Goal: Information Seeking & Learning: Check status

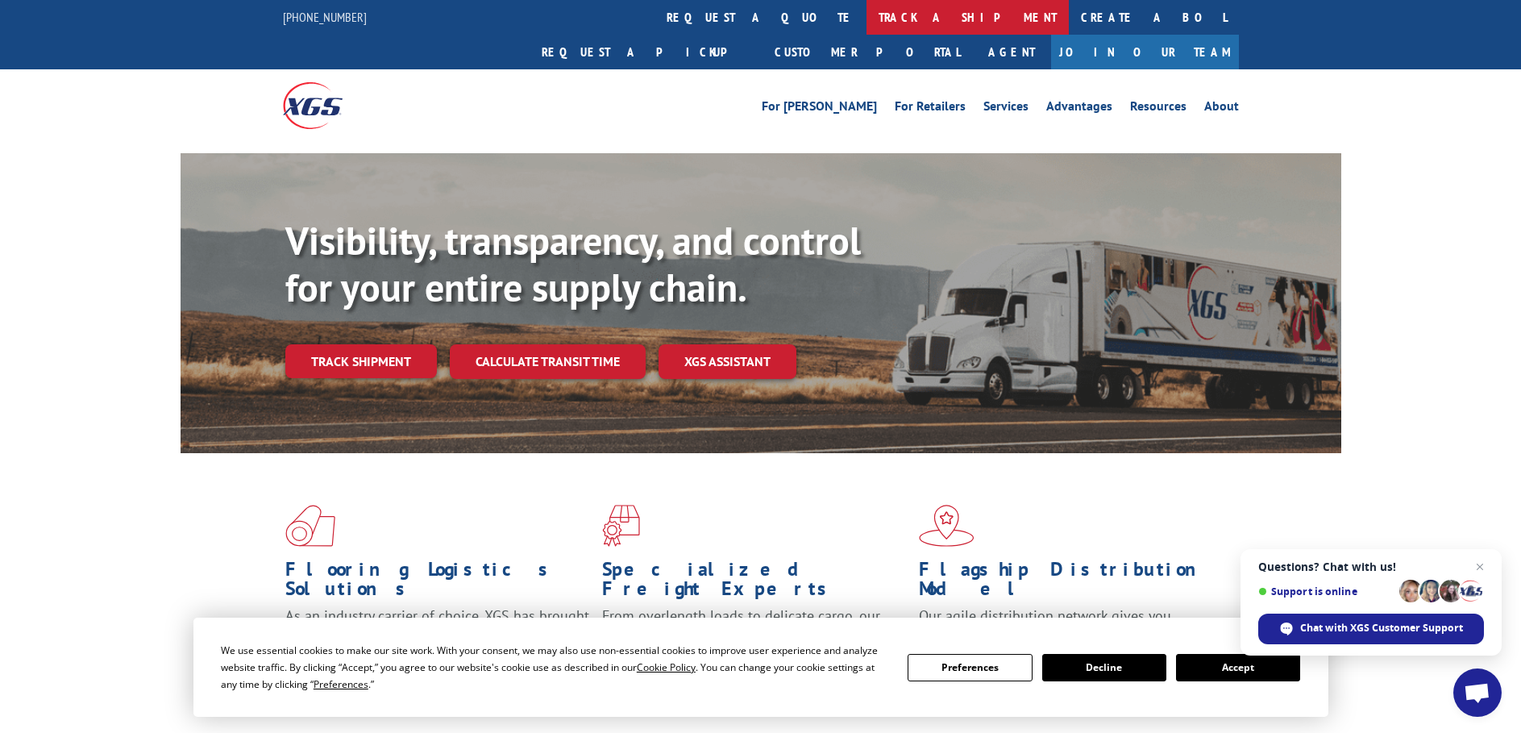
click at [867, 13] on link "track a shipment" at bounding box center [968, 17] width 202 height 35
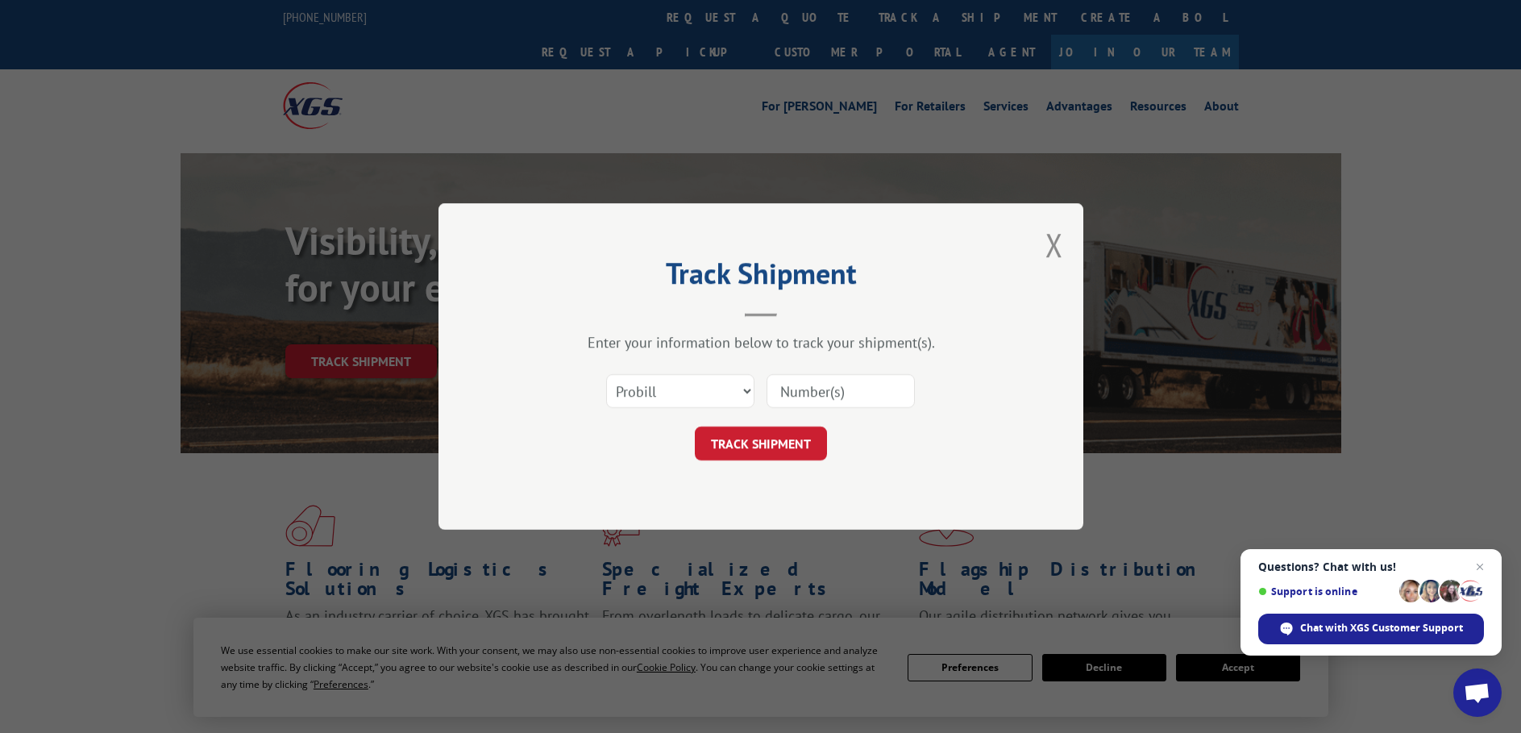
drag, startPoint x: 799, startPoint y: 395, endPoint x: 813, endPoint y: 376, distance: 23.1
click at [808, 381] on input at bounding box center [841, 391] width 148 height 34
click at [805, 381] on input at bounding box center [841, 391] width 148 height 34
type input "17667058"
click at [760, 437] on button "TRACK SHIPMENT" at bounding box center [761, 443] width 132 height 34
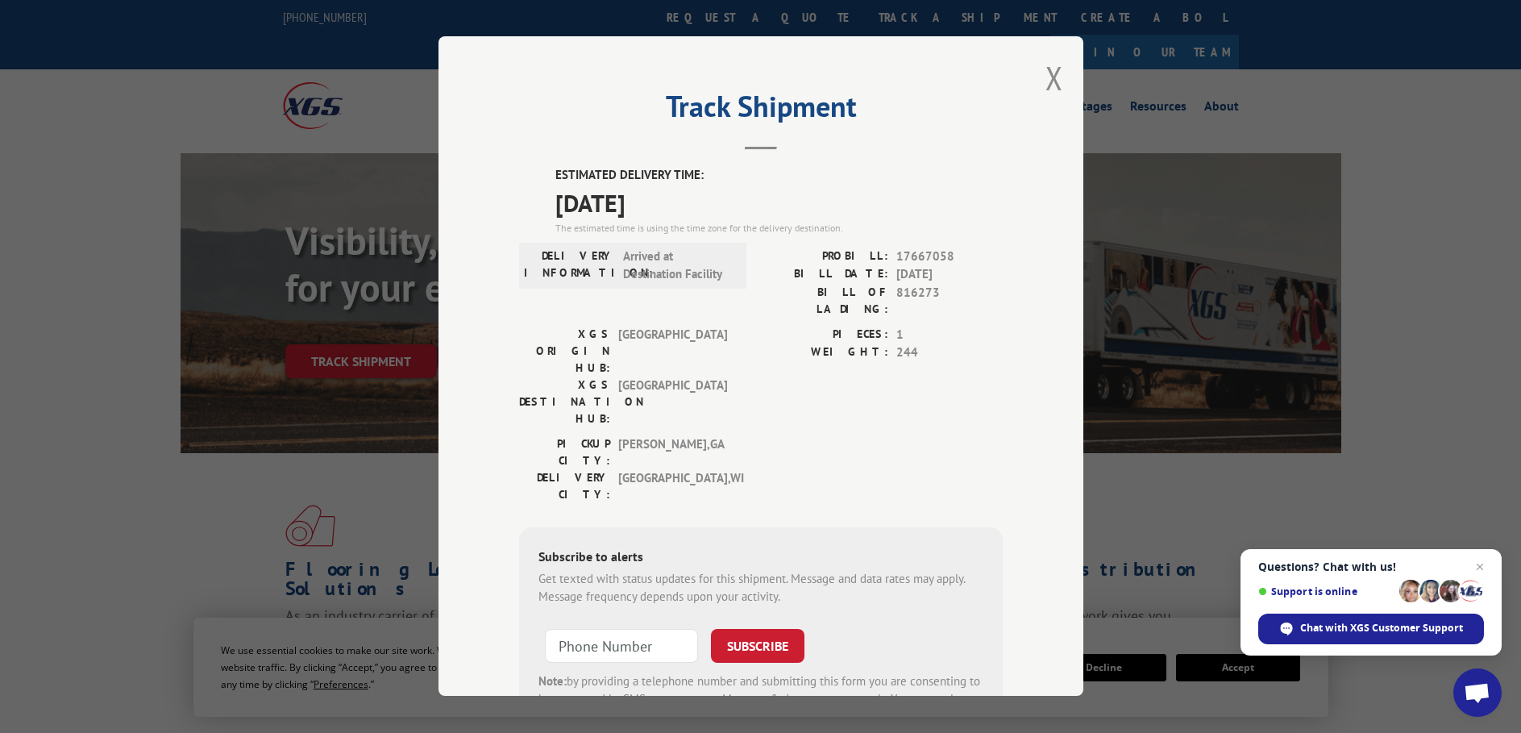
click at [781, 435] on div "PICKUP CITY: [GEOGRAPHIC_DATA] , [GEOGRAPHIC_DATA]: [GEOGRAPHIC_DATA] , [GEOGRA…" at bounding box center [761, 473] width 484 height 76
click at [816, 435] on div "PICKUP CITY: [GEOGRAPHIC_DATA] , [GEOGRAPHIC_DATA]: [GEOGRAPHIC_DATA] , [GEOGRA…" at bounding box center [761, 473] width 484 height 76
click at [995, 428] on div "ESTIMATED DELIVERY TIME: [DATE] The estimated time is using the time zone for t…" at bounding box center [761, 457] width 484 height 580
click at [761, 347] on div "PIECES: 1 WEIGHT: 244" at bounding box center [882, 381] width 242 height 110
click at [793, 527] on div "Subscribe to alerts Get texted with status updates for this shipment. Message a…" at bounding box center [761, 636] width 484 height 219
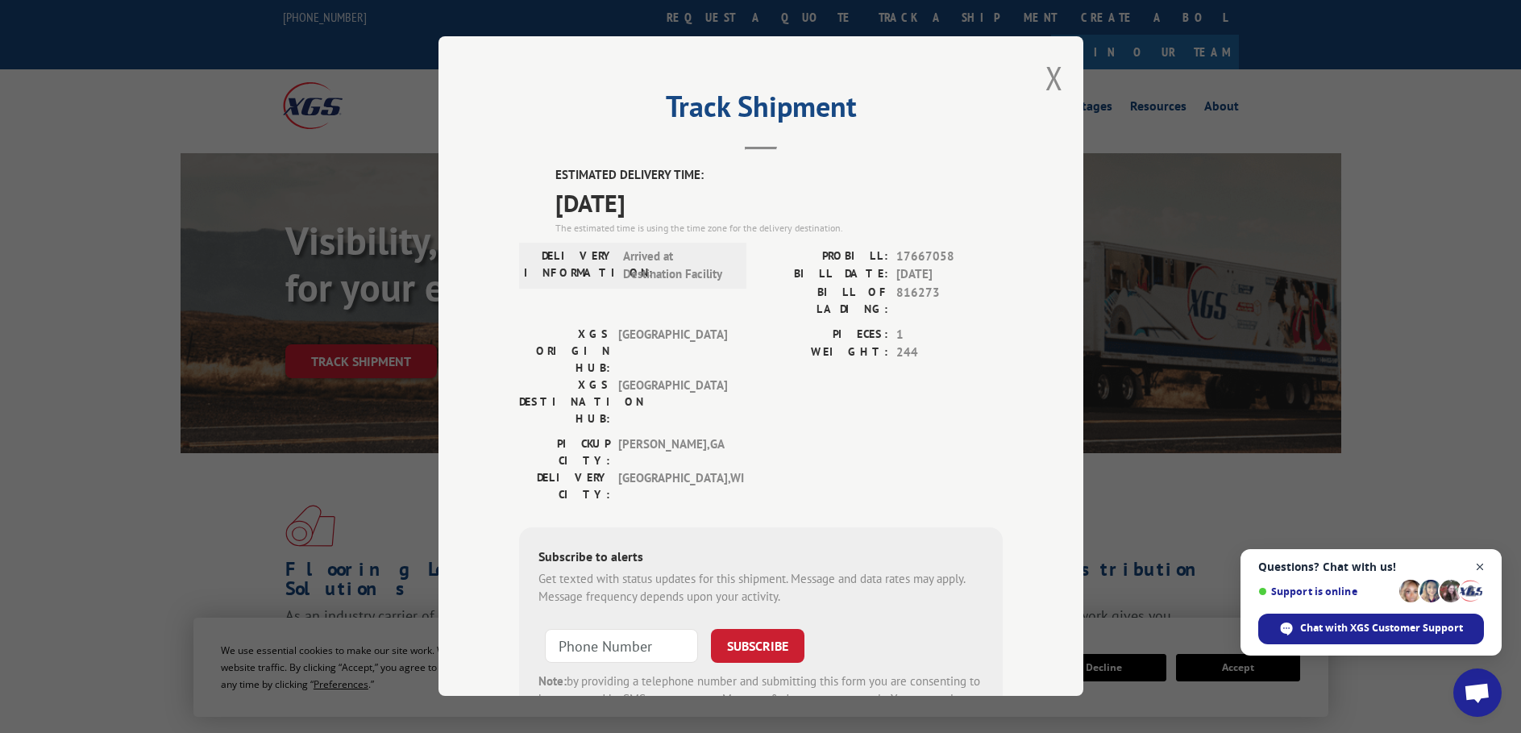
click at [1483, 562] on span "Close chat" at bounding box center [1481, 567] width 20 height 20
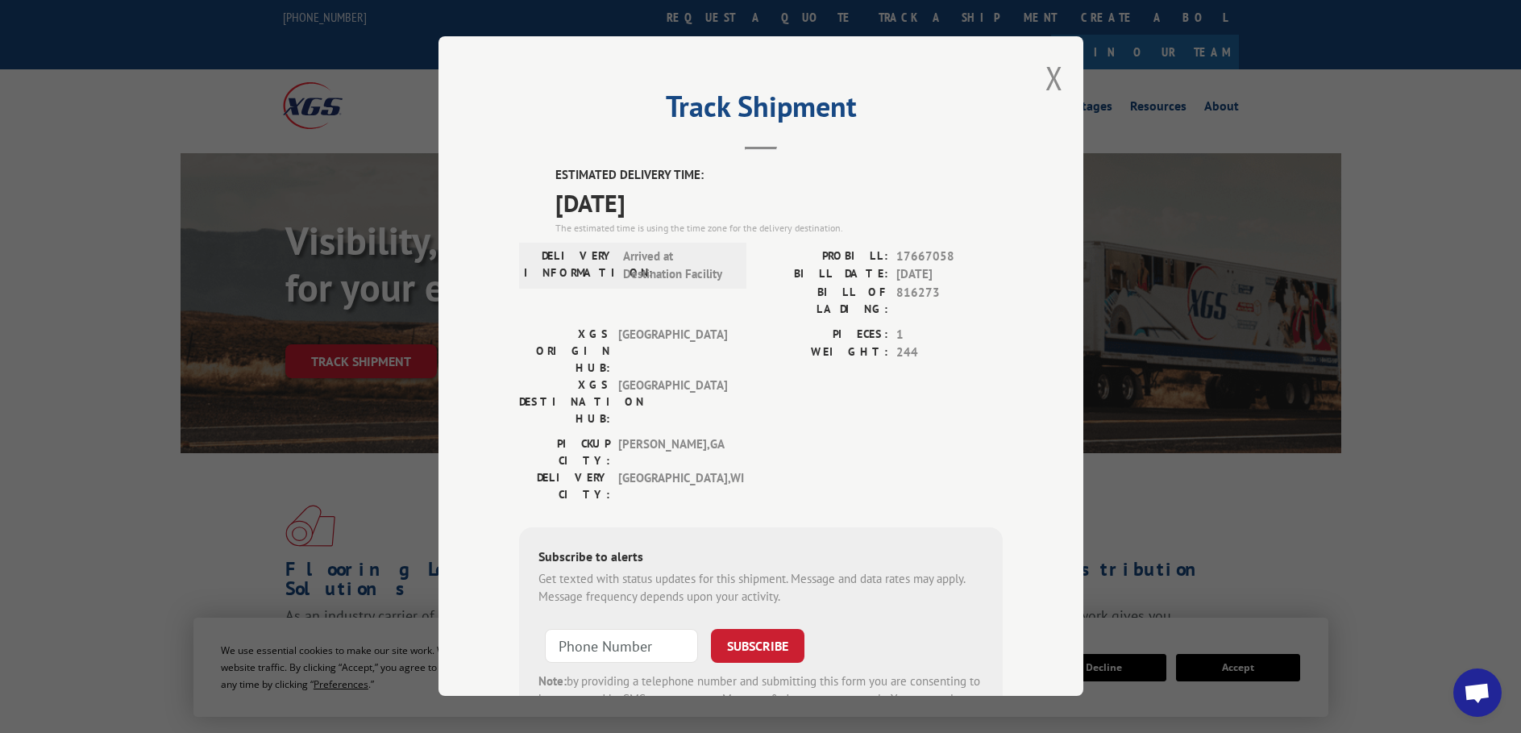
click at [1066, 73] on div "Track Shipment ESTIMATED DELIVERY TIME: [DATE] The estimated time is using the …" at bounding box center [761, 365] width 645 height 659
click at [1046, 69] on button "Close modal" at bounding box center [1055, 77] width 18 height 43
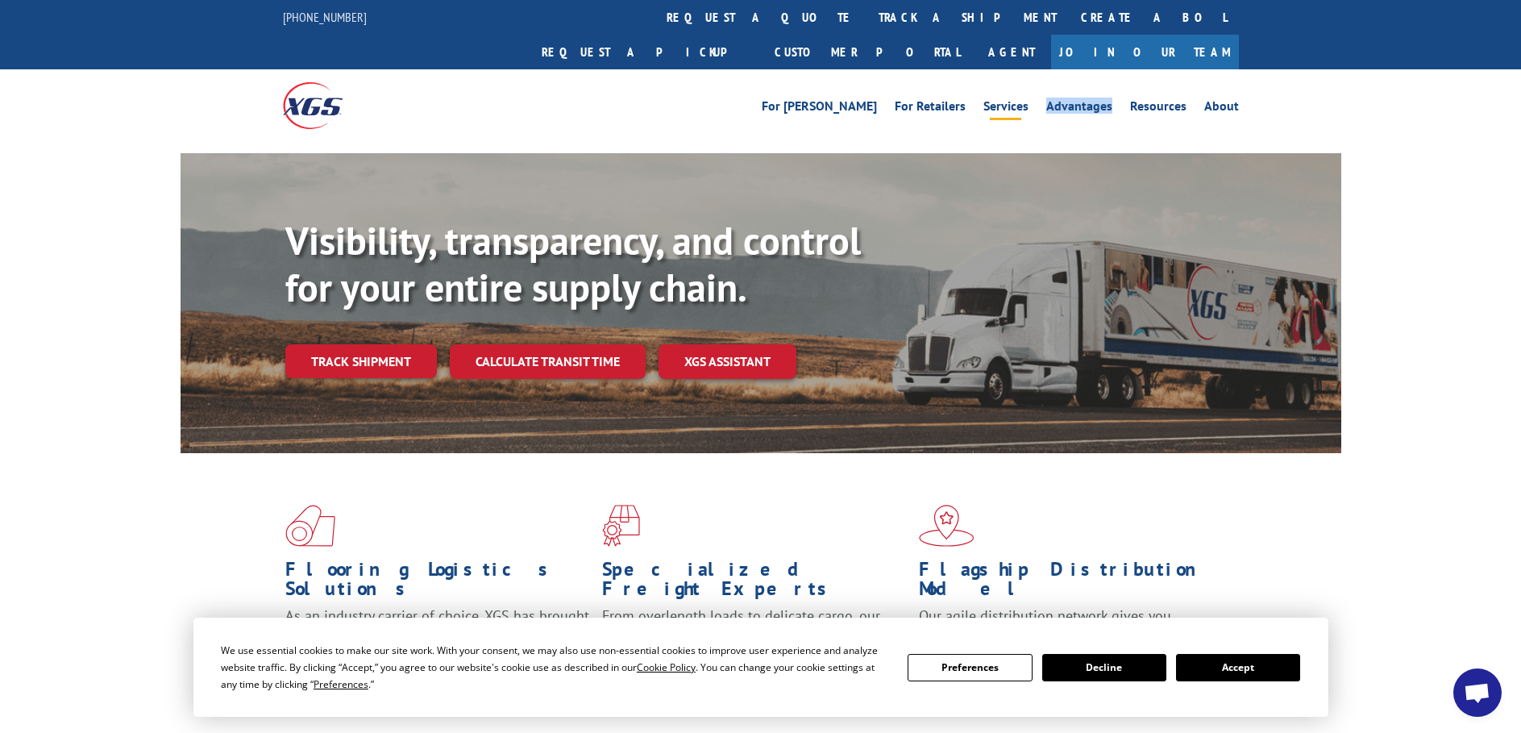
click at [1039, 94] on ul "For [PERSON_NAME] For Retailers Services Advantages Resources About" at bounding box center [1000, 106] width 495 height 24
